Goal: Task Accomplishment & Management: Manage account settings

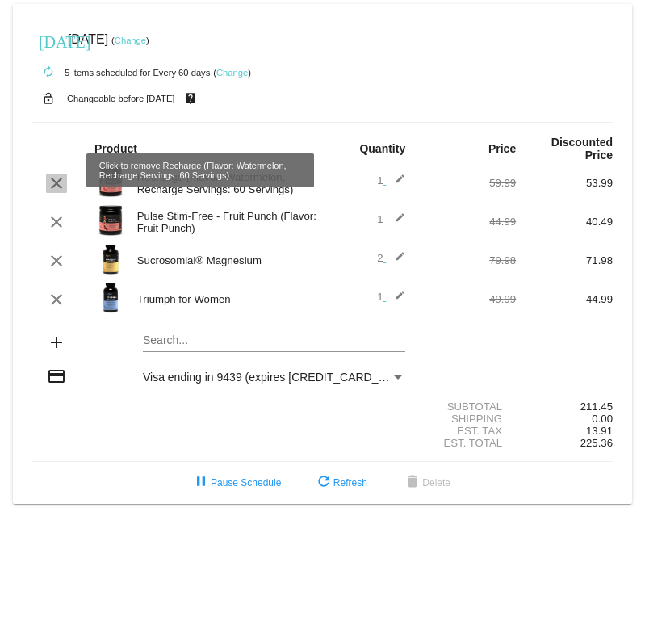
click at [54, 174] on mat-icon "clear" at bounding box center [56, 183] width 19 height 19
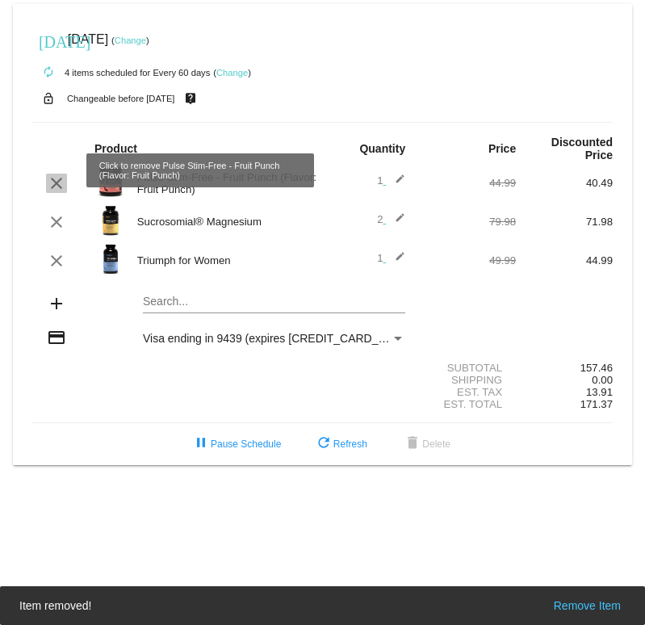
click at [61, 174] on mat-icon "clear" at bounding box center [56, 183] width 19 height 19
